Goal: Task Accomplishment & Management: Use online tool/utility

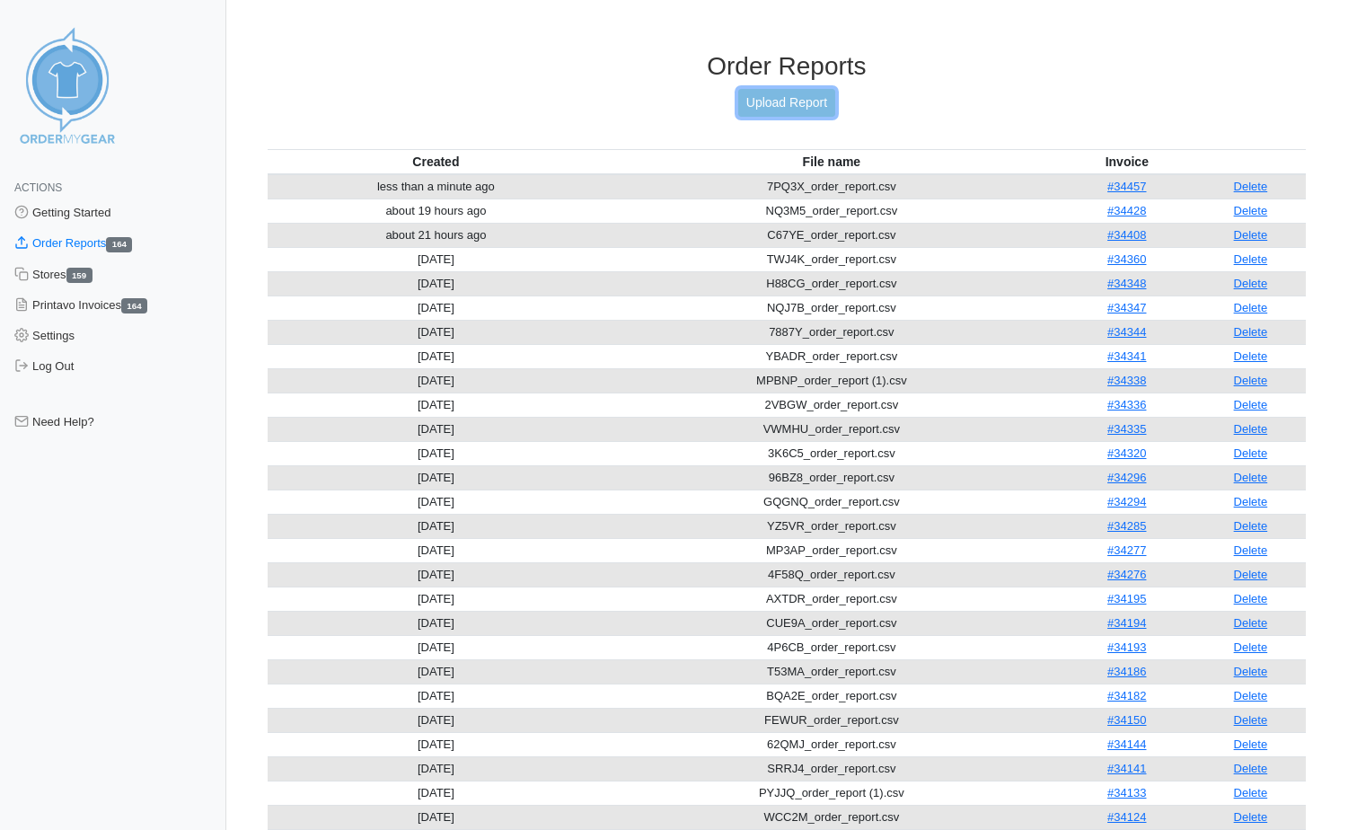
drag, startPoint x: 0, startPoint y: 0, endPoint x: 779, endPoint y: 109, distance: 787.0
click at [779, 109] on link "Upload Report" at bounding box center [786, 103] width 97 height 28
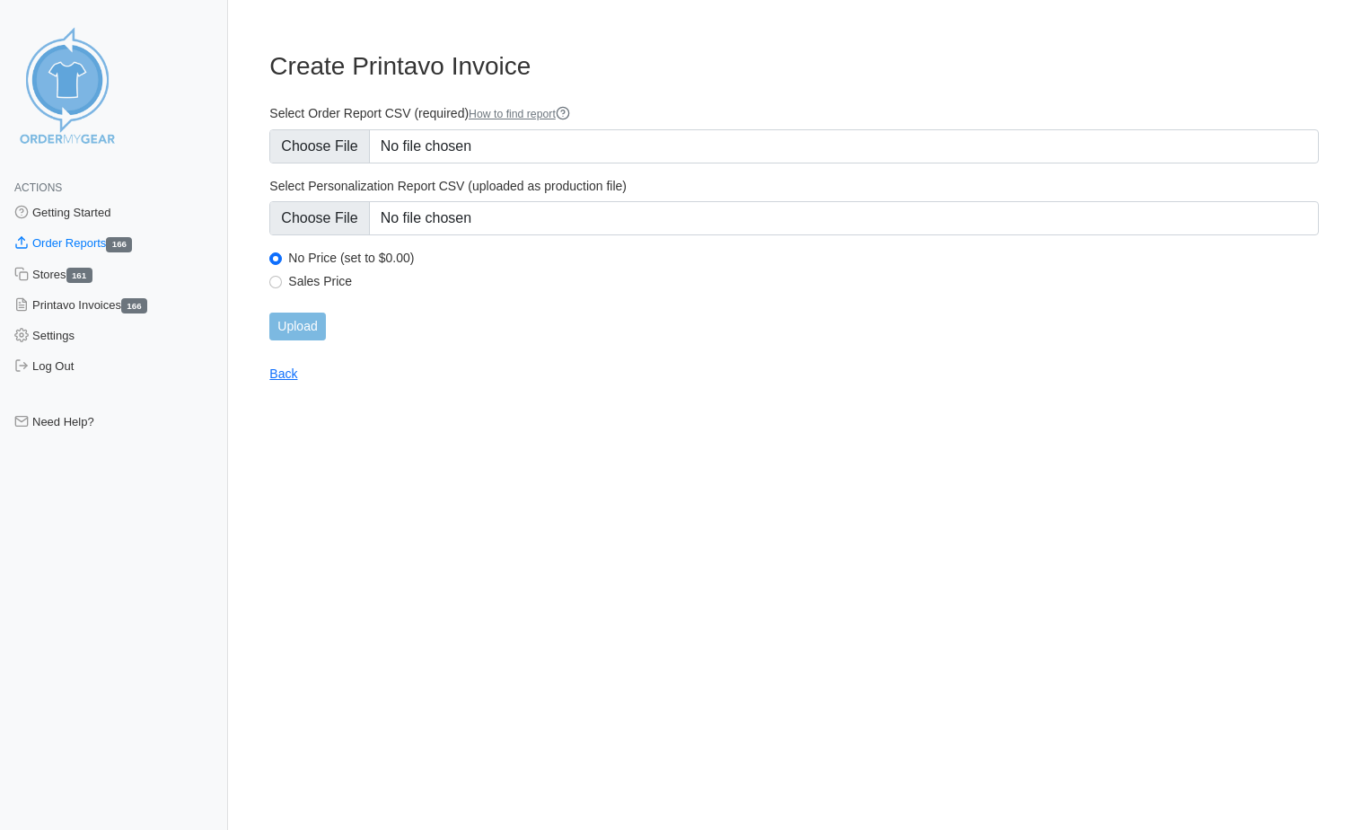
type input "C:\fakepath\3T7UZ_order_report.csv"
click at [304, 331] on input "Upload" at bounding box center [297, 327] width 56 height 28
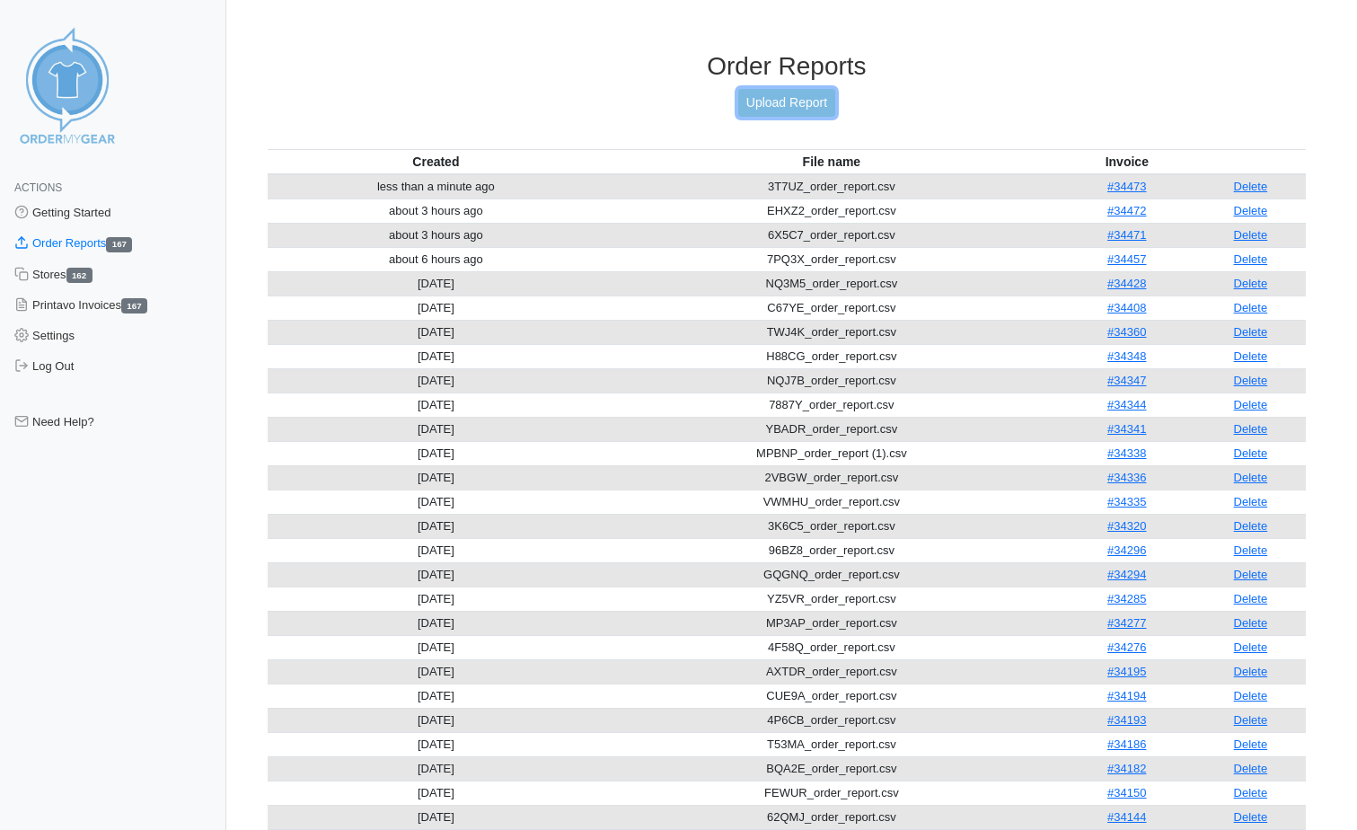
click at [808, 89] on link "Upload Report" at bounding box center [786, 103] width 97 height 28
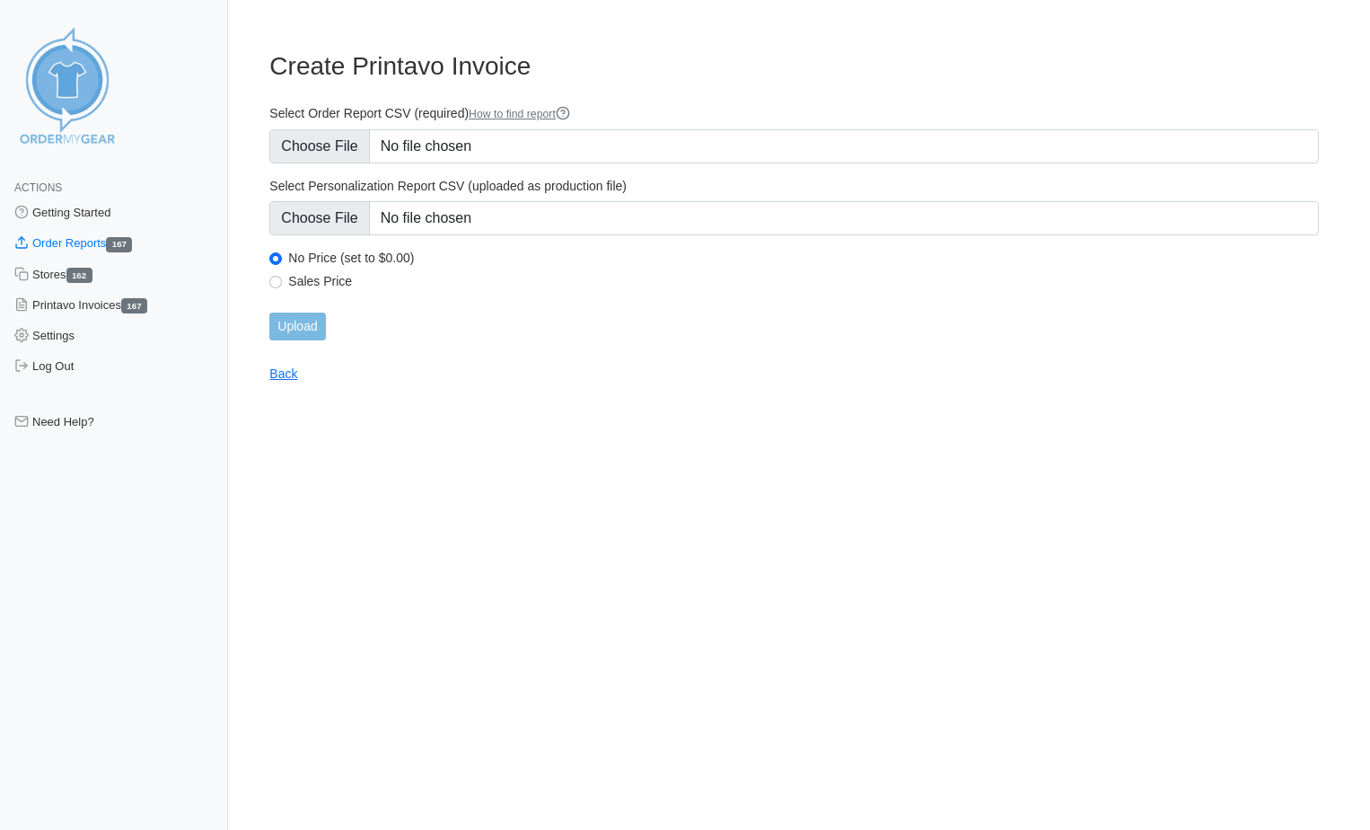
type input "C:\fakepath\77E9N_order_report.csv"
click at [312, 321] on input "Upload" at bounding box center [297, 327] width 56 height 28
